Goal: Use online tool/utility: Use online tool/utility

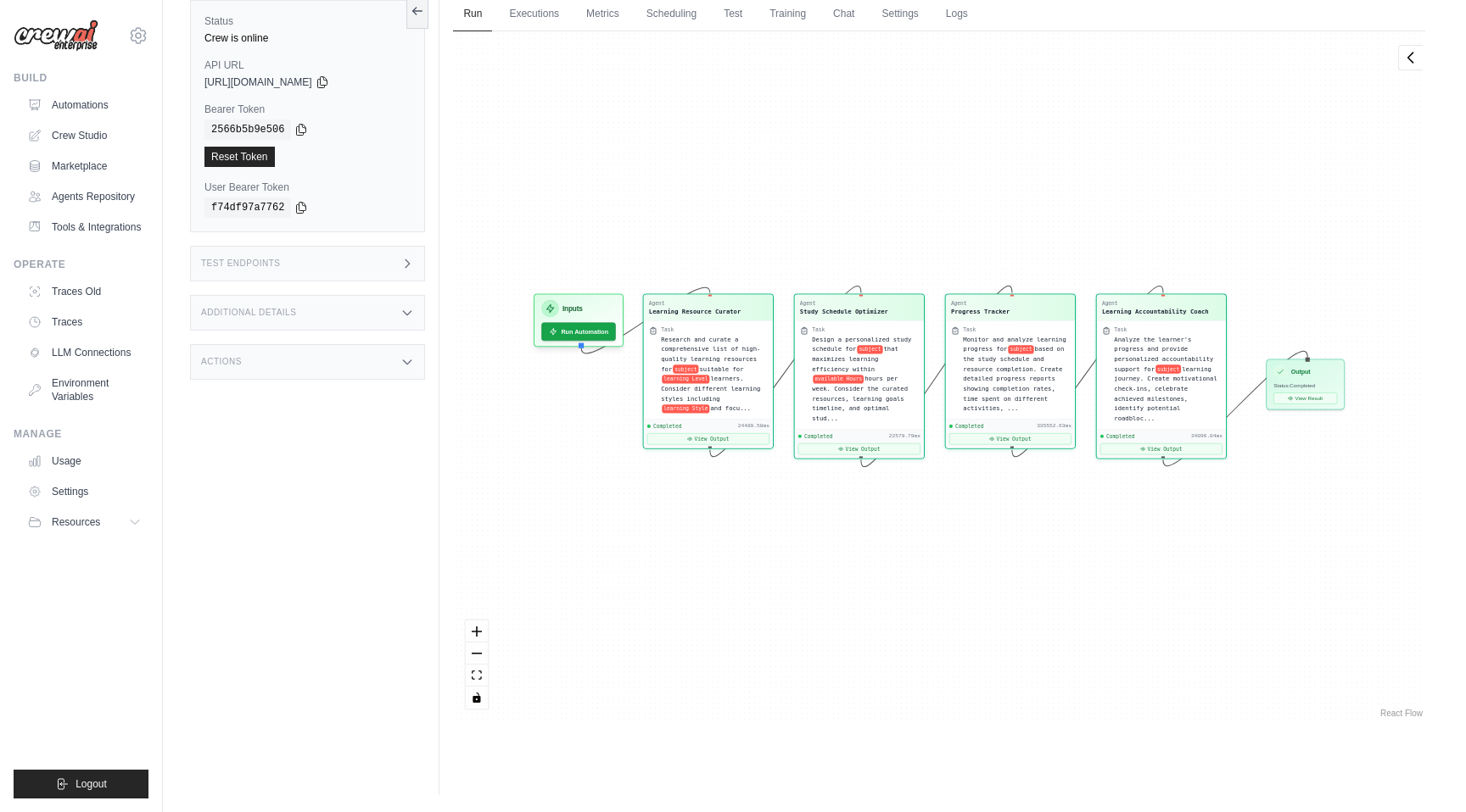
scroll to position [12826, 0]
click at [1312, 374] on div "Output" at bounding box center [1306, 369] width 63 height 14
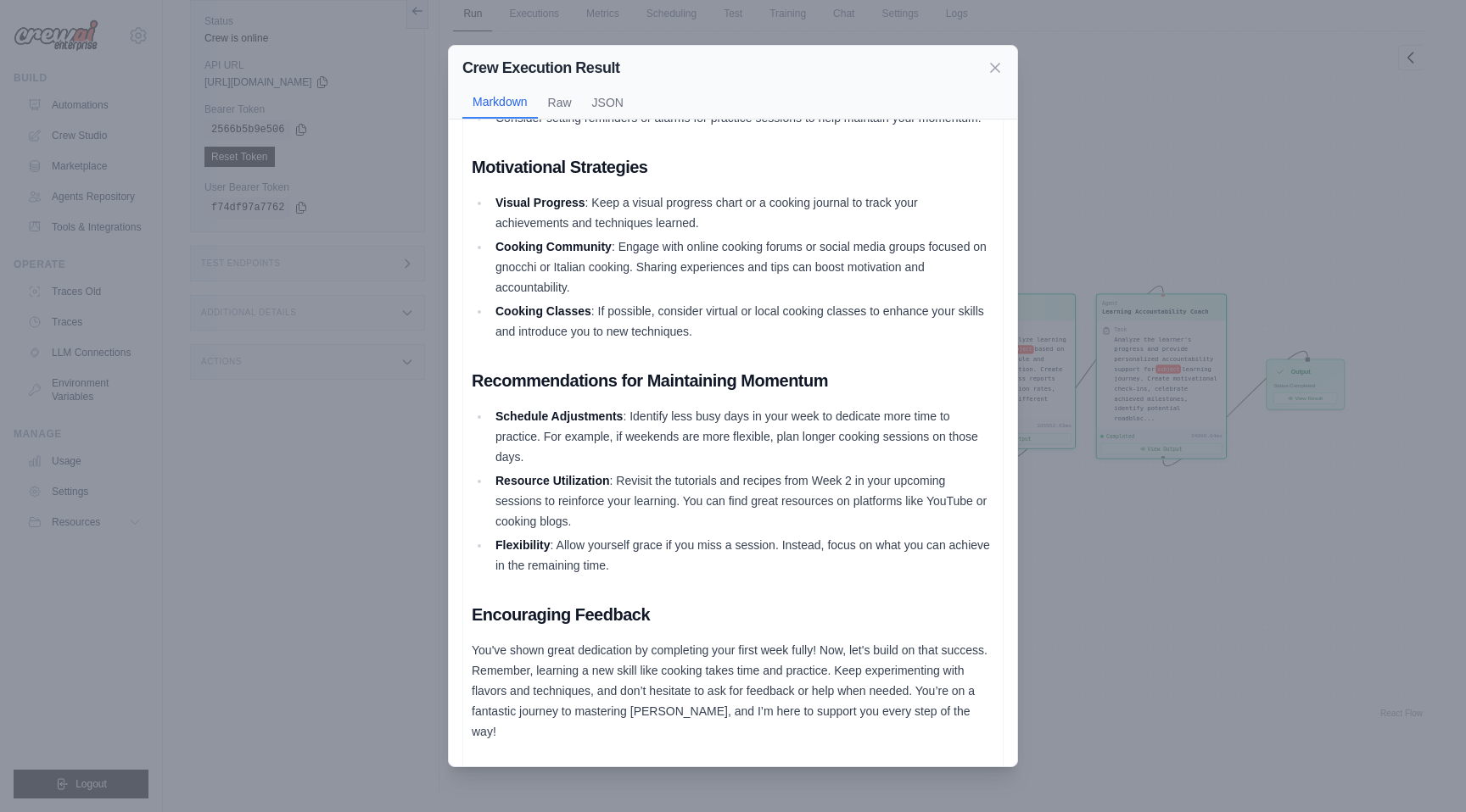
scroll to position [994, 0]
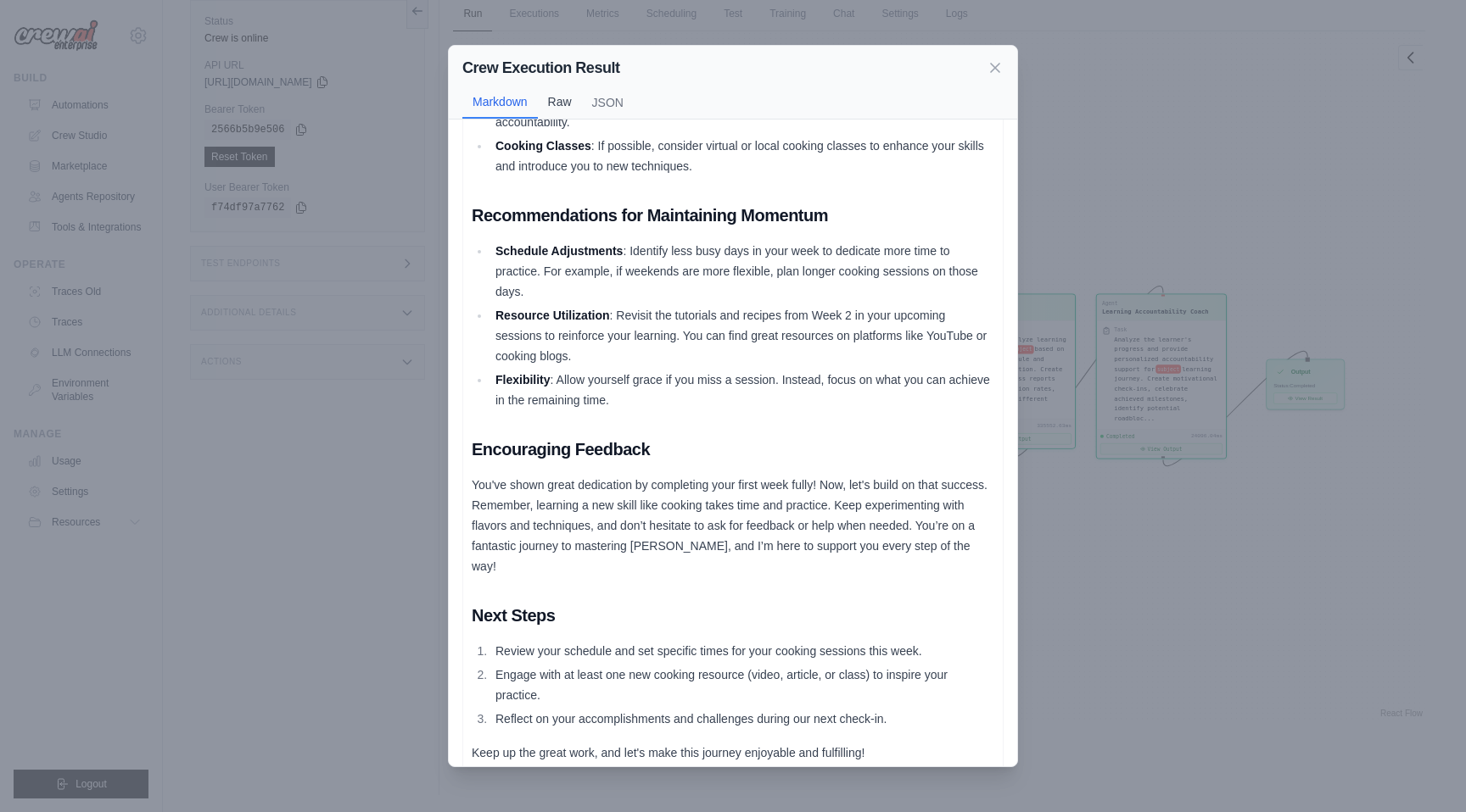
click at [572, 106] on button "Raw" at bounding box center [560, 102] width 44 height 32
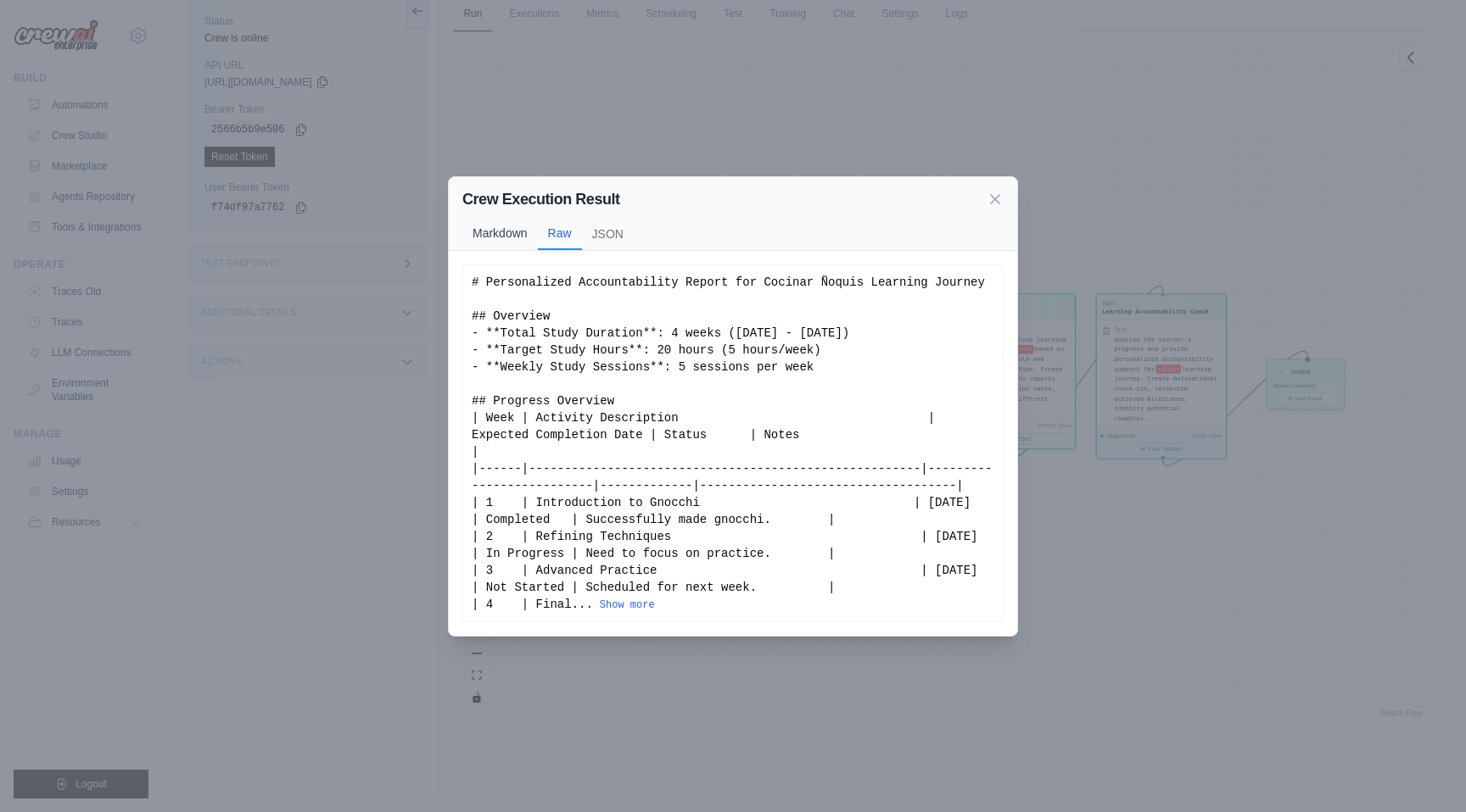
click at [510, 247] on button "Markdown" at bounding box center [500, 234] width 76 height 32
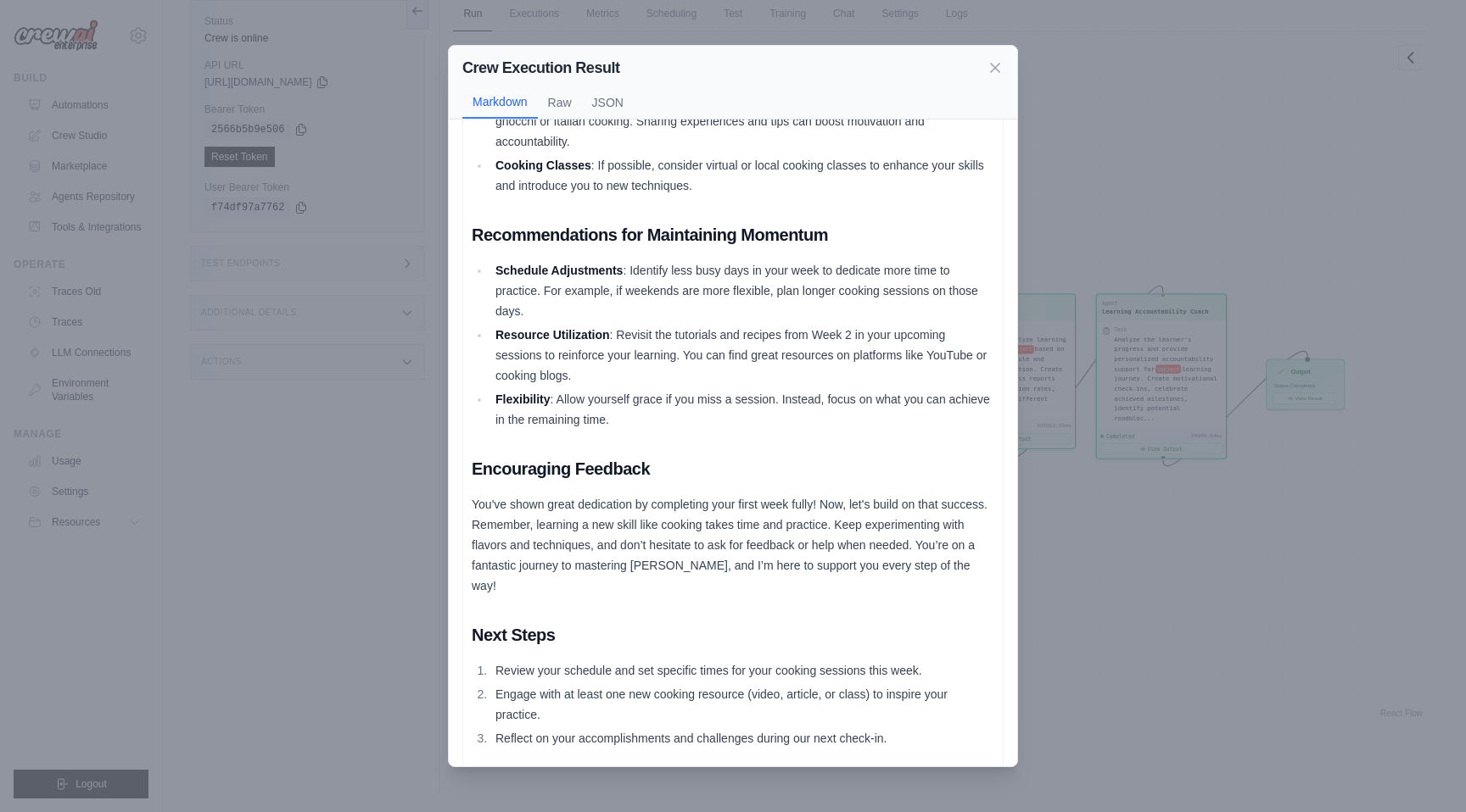
scroll to position [994, 0]
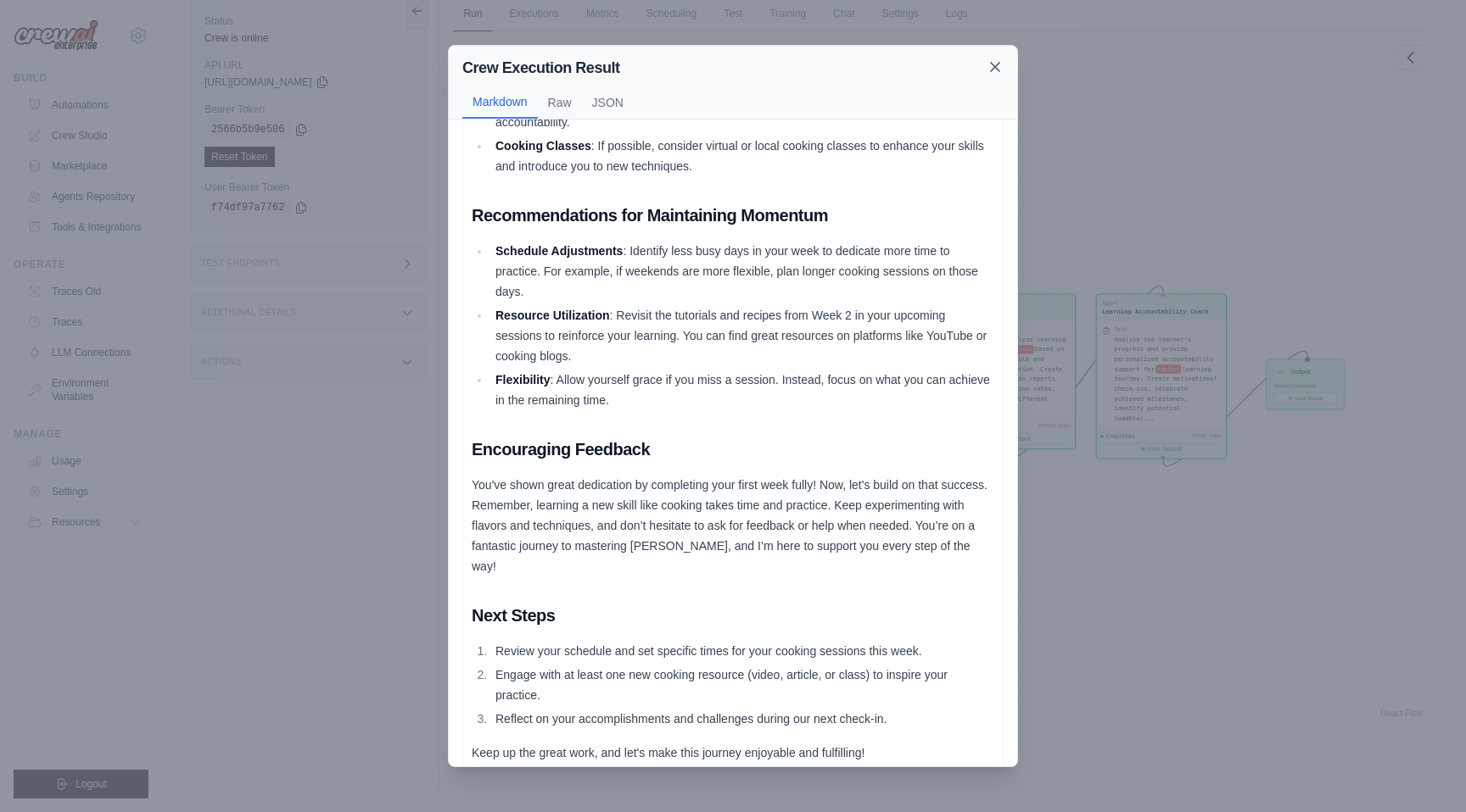
click at [997, 60] on icon at bounding box center [995, 67] width 17 height 17
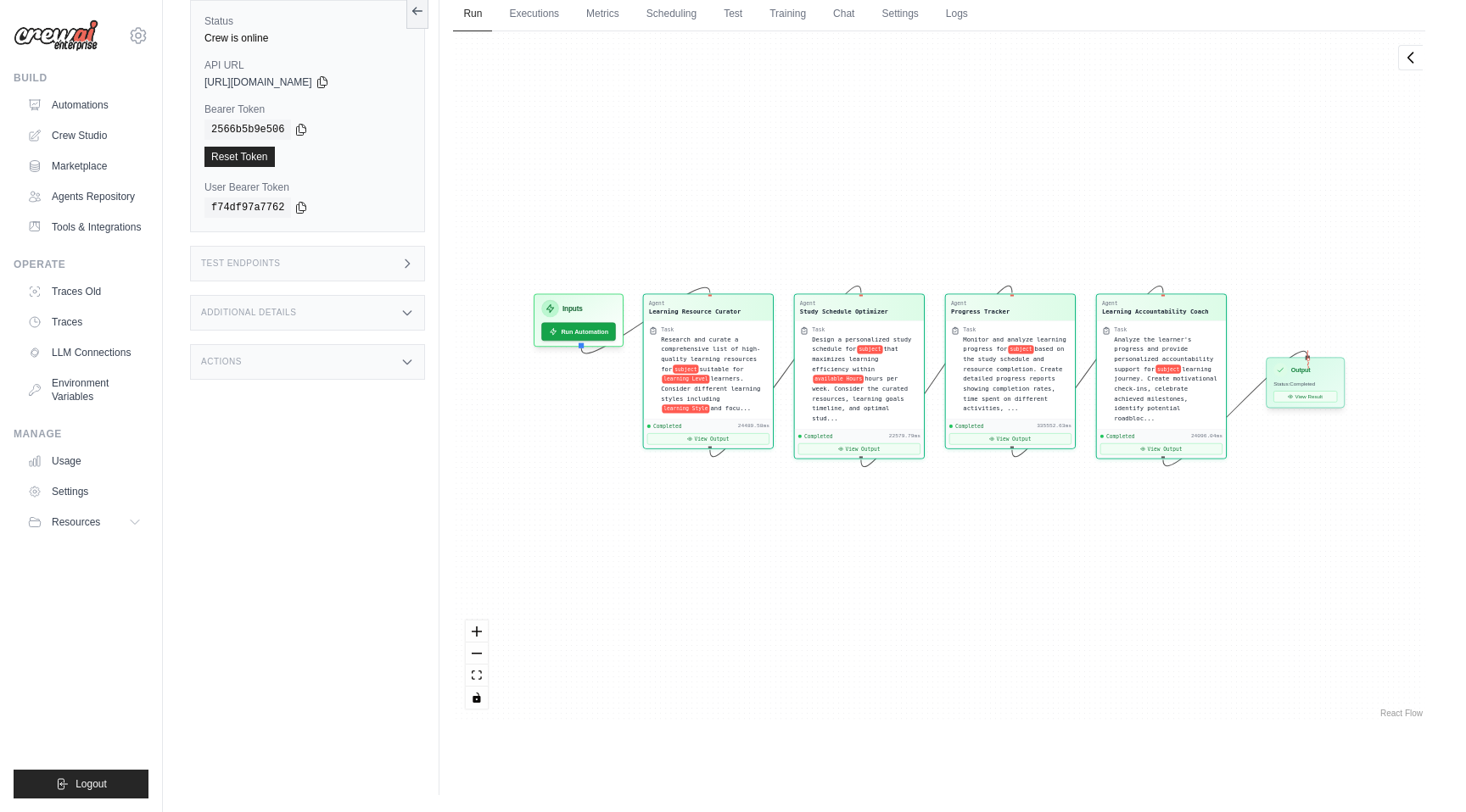
click at [1309, 360] on div at bounding box center [1308, 358] width 5 height 5
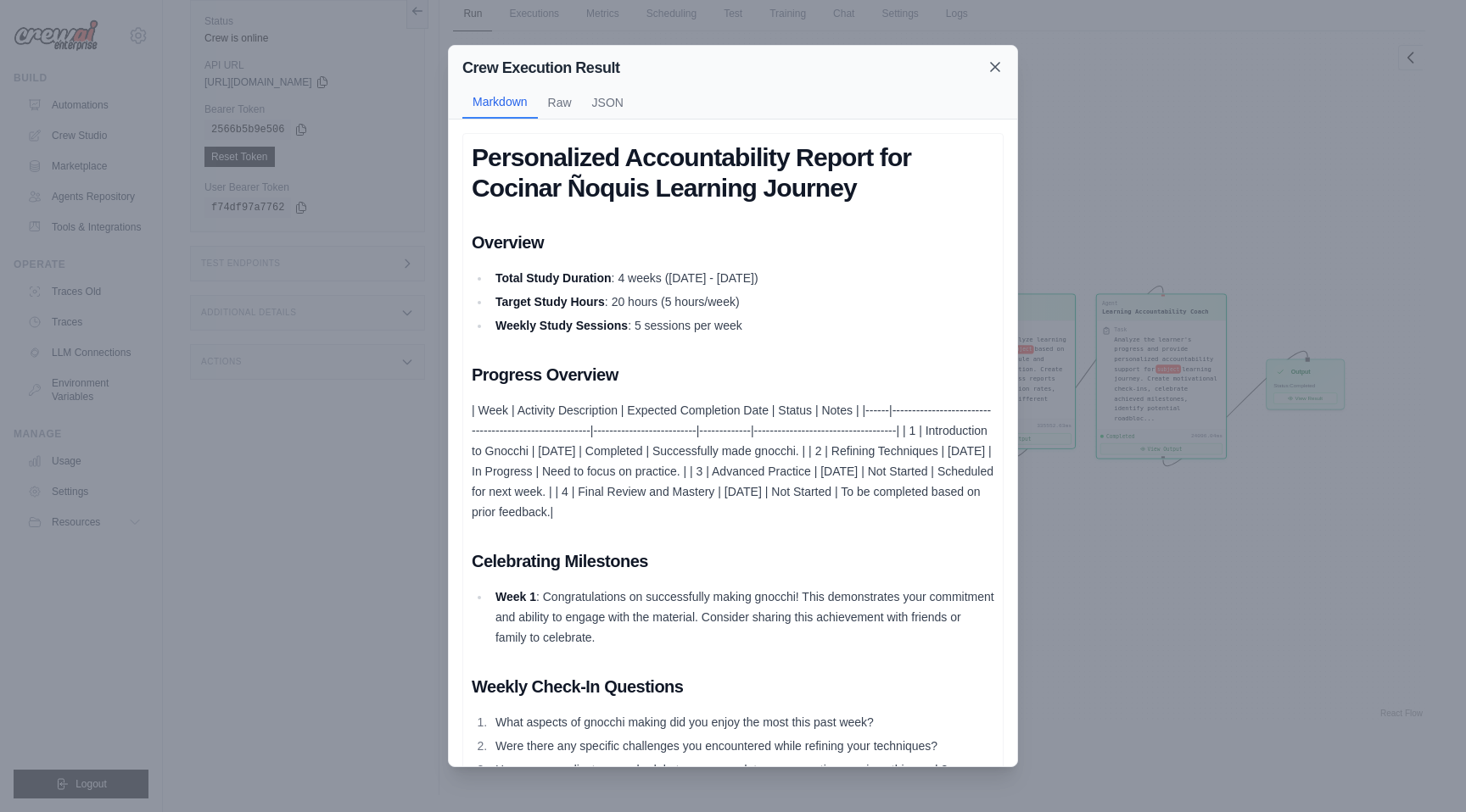
click at [993, 70] on icon at bounding box center [995, 67] width 17 height 17
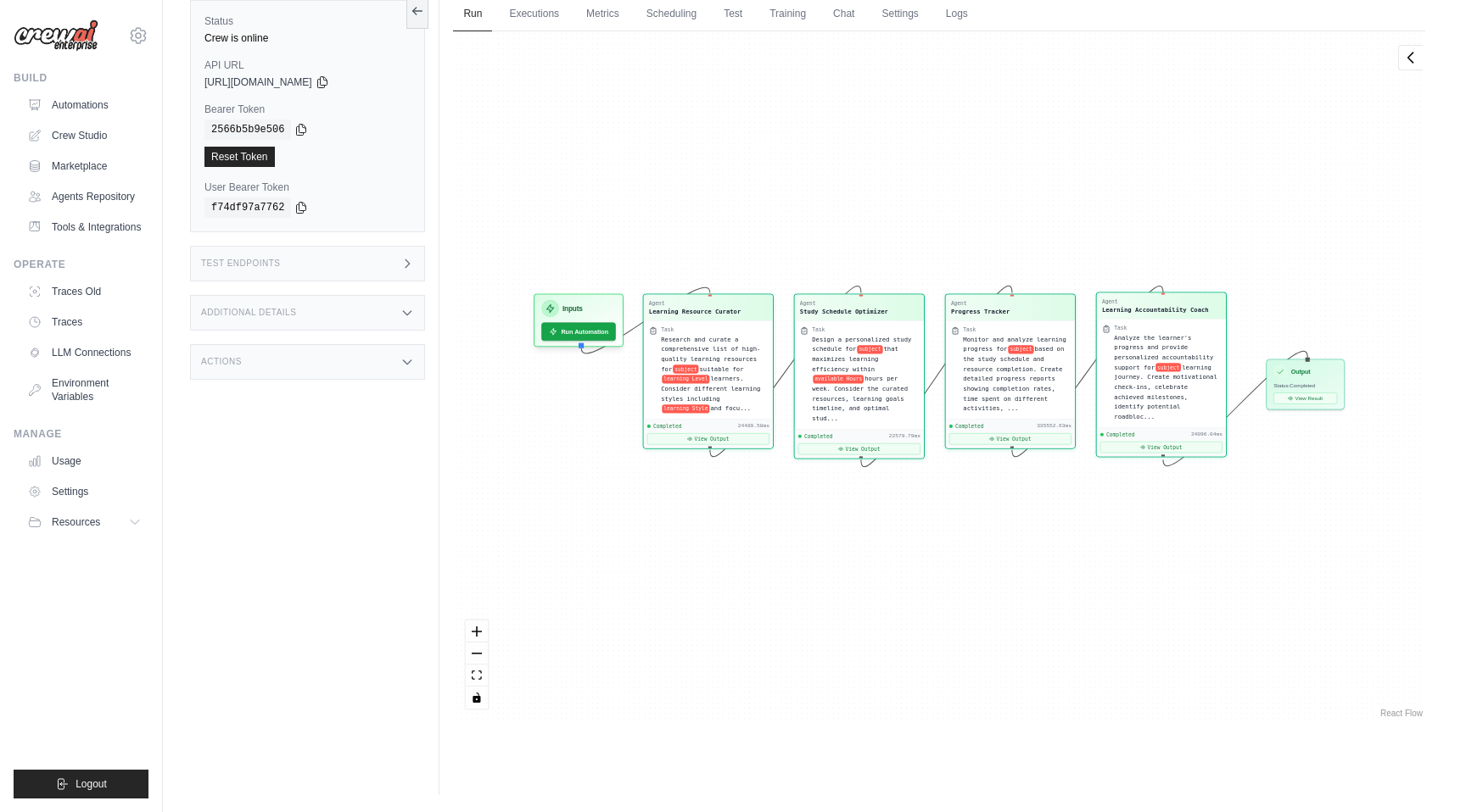
click at [1154, 319] on div "Task Analyze the learner's progress and provide personalized accountability sup…" at bounding box center [1161, 372] width 129 height 107
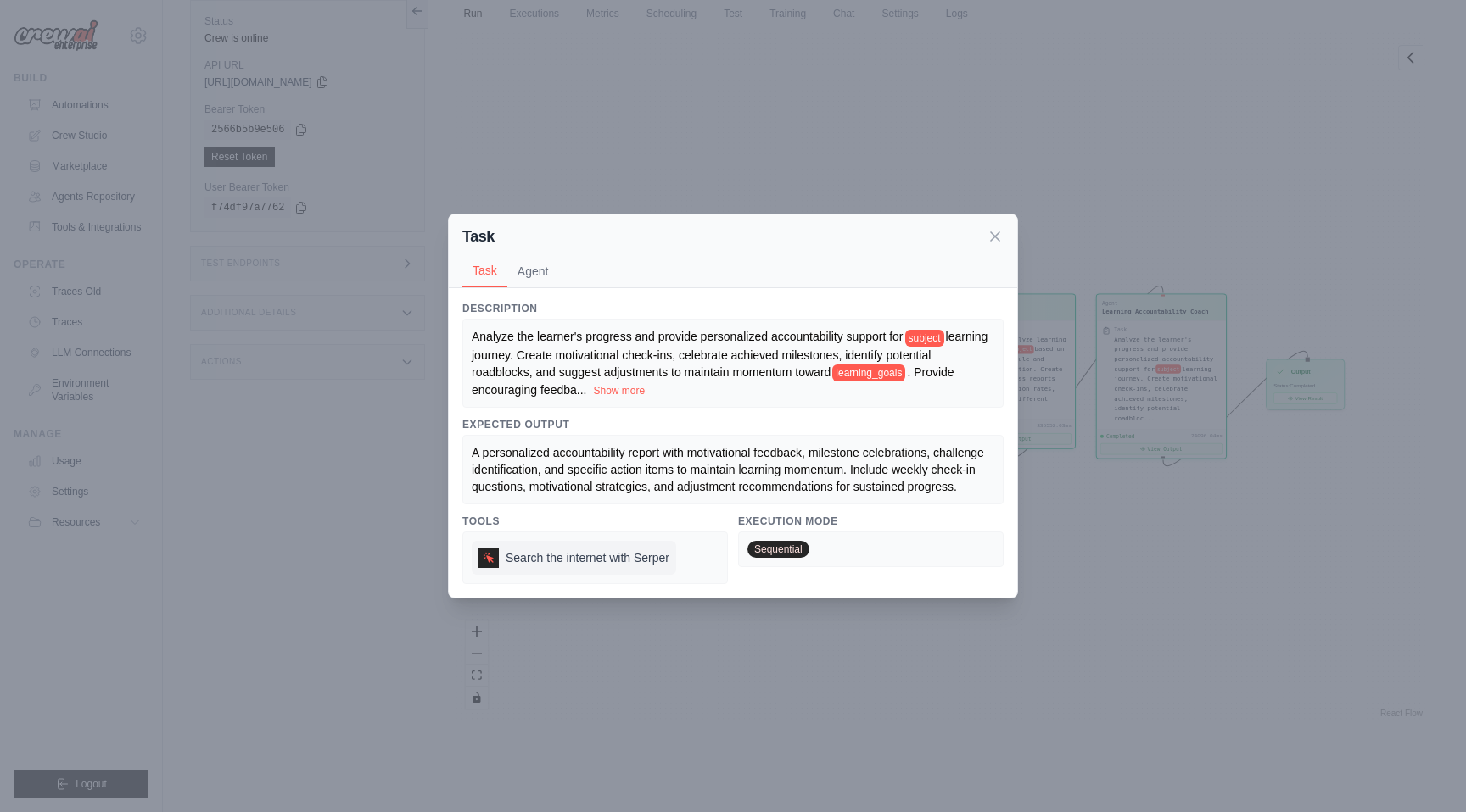
click at [671, 556] on div "Search the internet with Serper" at bounding box center [574, 558] width 205 height 34
click at [793, 556] on span "Sequential" at bounding box center [778, 549] width 62 height 17
click at [557, 558] on span "Search the internet with Serper" at bounding box center [587, 558] width 163 height 17
click at [471, 560] on div "Search the internet with Serper" at bounding box center [595, 558] width 265 height 52
click at [486, 560] on icon at bounding box center [488, 558] width 12 height 12
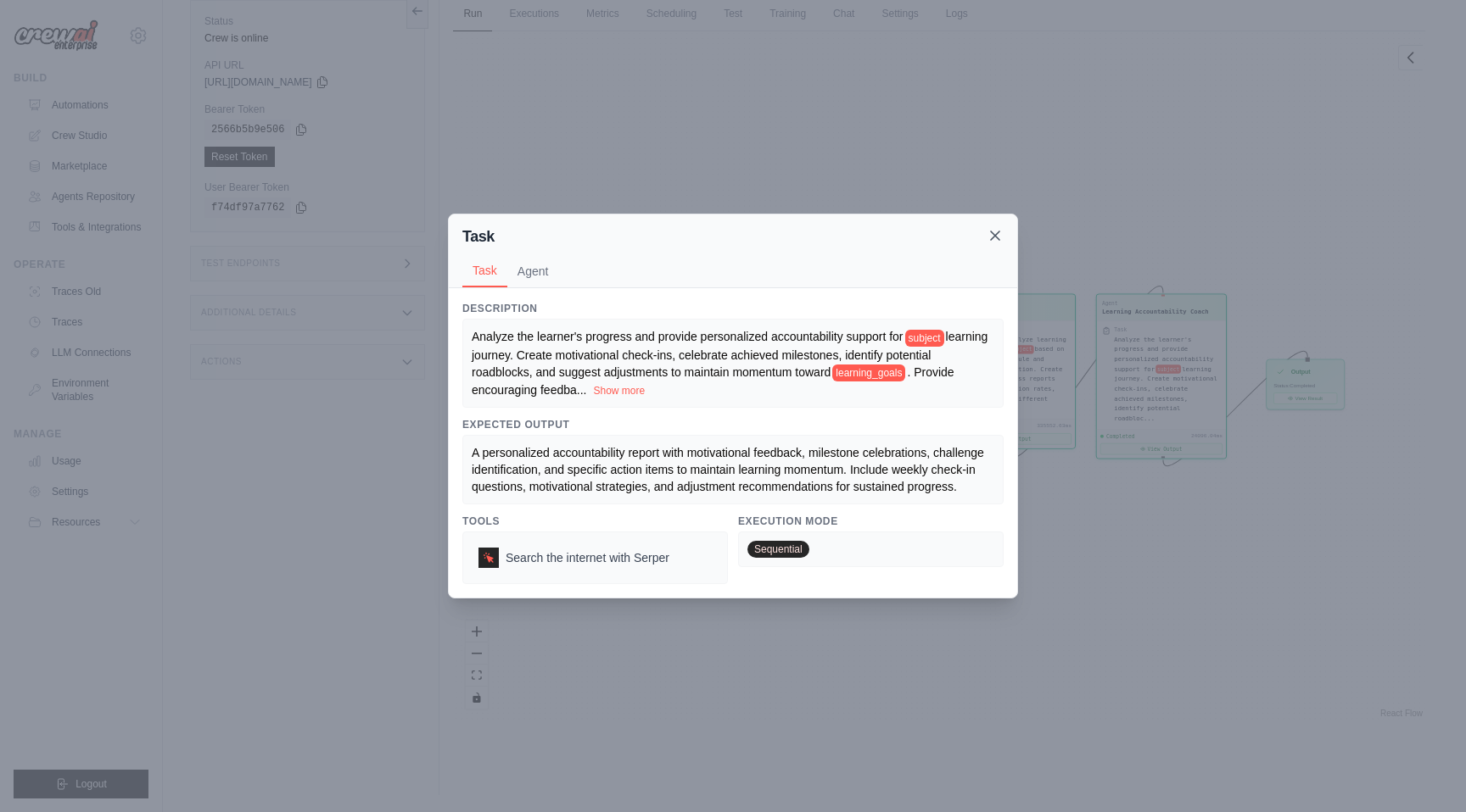
click at [996, 228] on icon at bounding box center [995, 235] width 17 height 17
